Goal: Task Accomplishment & Management: Use online tool/utility

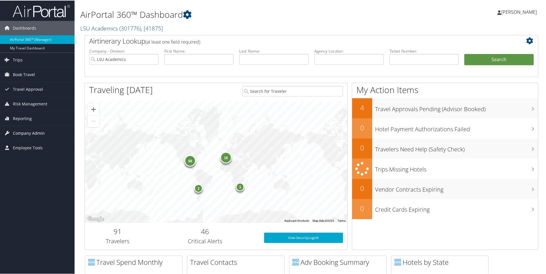
click at [28, 132] on span "Company Admin" at bounding box center [29, 132] width 32 height 14
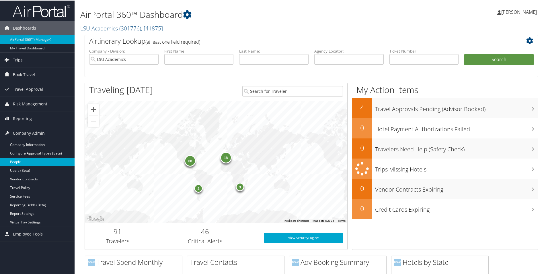
click at [13, 159] on link "People" at bounding box center [37, 161] width 75 height 9
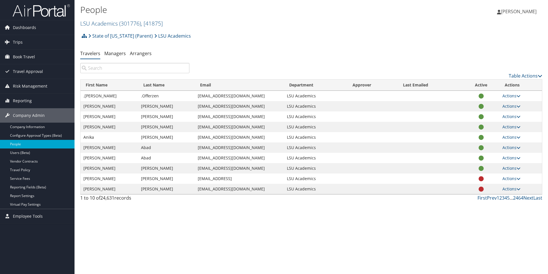
click at [112, 70] on input "search" at bounding box center [134, 68] width 109 height 10
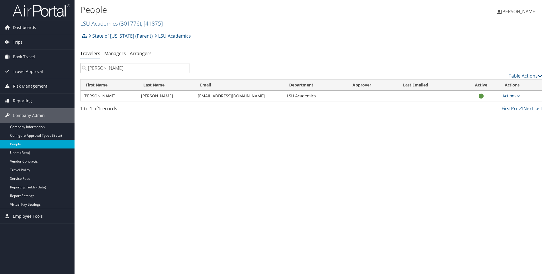
type input "Brittney Thompson"
click at [20, 62] on span "Book Travel" at bounding box center [24, 57] width 22 height 14
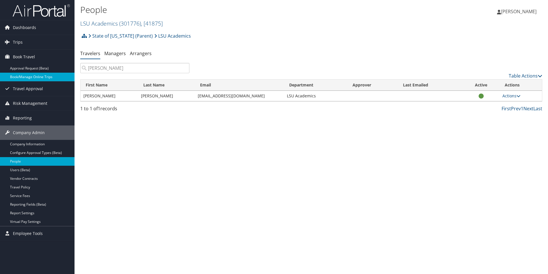
click at [23, 78] on link "Book/Manage Online Trips" at bounding box center [37, 77] width 75 height 9
